Goal: Find specific page/section: Find specific page/section

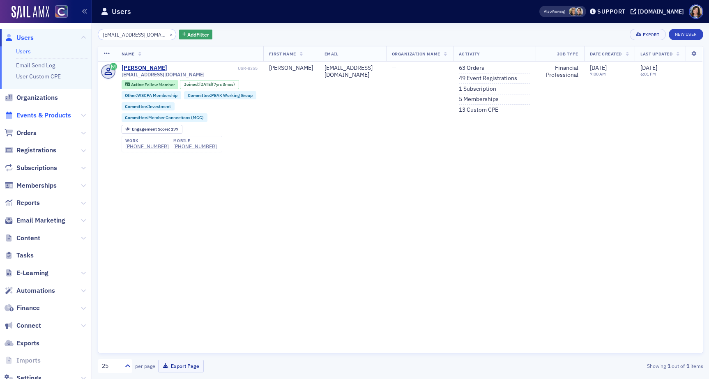
click at [44, 115] on span "Events & Products" at bounding box center [43, 115] width 55 height 9
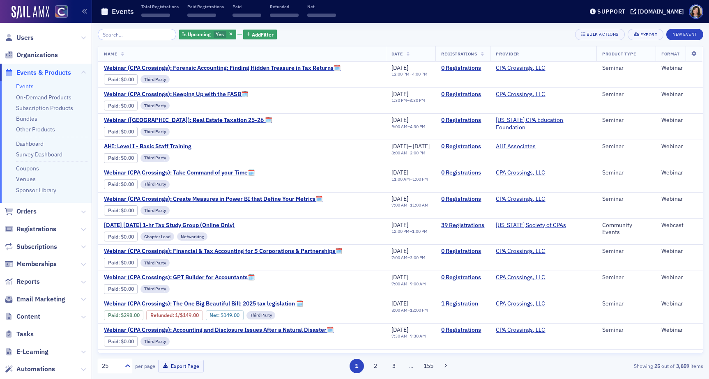
click at [111, 33] on input "search" at bounding box center [137, 34] width 78 height 11
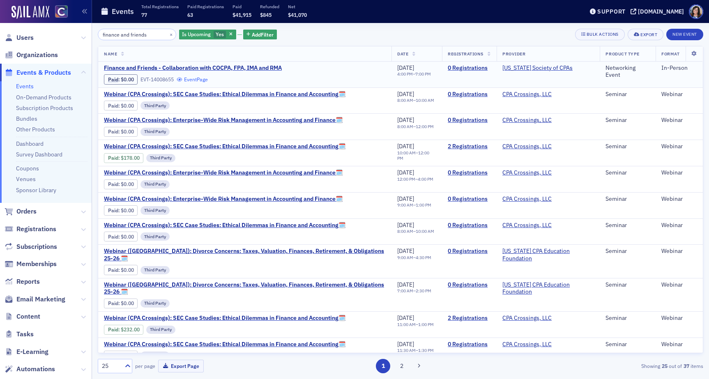
type input "finance and friends"
click at [202, 78] on link "Event Page" at bounding box center [192, 79] width 31 height 6
